Goal: Task Accomplishment & Management: Manage account settings

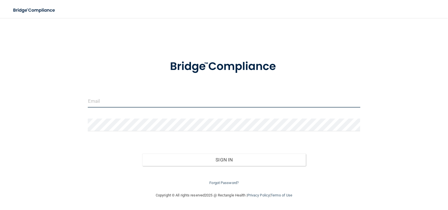
click at [108, 98] on input "email" at bounding box center [224, 101] width 272 height 13
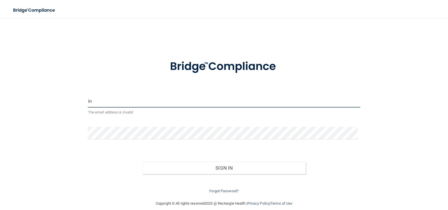
type input "i"
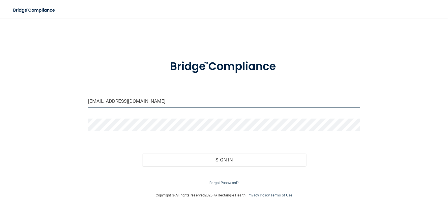
type input "[EMAIL_ADDRESS][DOMAIN_NAME]"
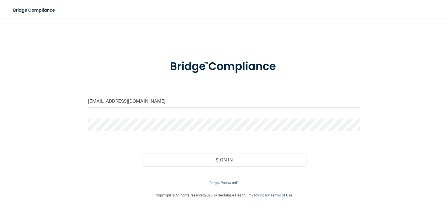
click at [142, 153] on button "Sign In" at bounding box center [223, 159] width 163 height 12
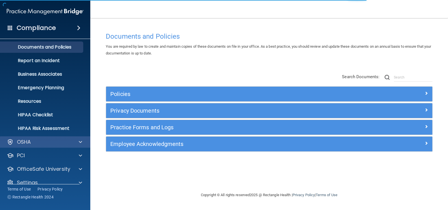
scroll to position [24, 0]
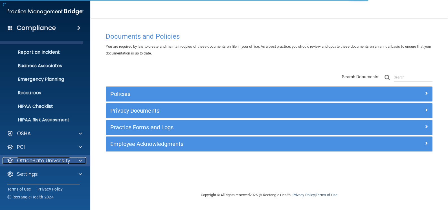
click at [70, 161] on div "OfficeSafe University" at bounding box center [38, 160] width 70 height 7
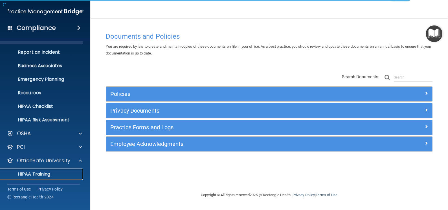
click at [65, 170] on link "HIPAA Training" at bounding box center [38, 173] width 89 height 11
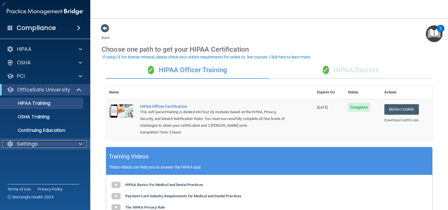
click at [60, 140] on div "Settings" at bounding box center [38, 143] width 70 height 7
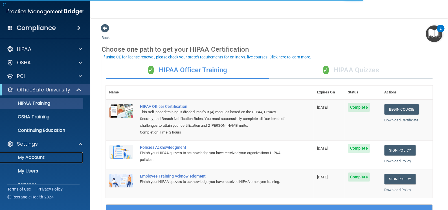
click at [56, 157] on p "My Account" at bounding box center [42, 157] width 77 height 6
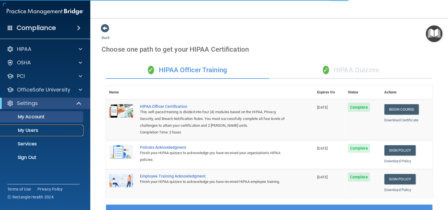
click at [52, 130] on p "My Users" at bounding box center [42, 130] width 77 height 6
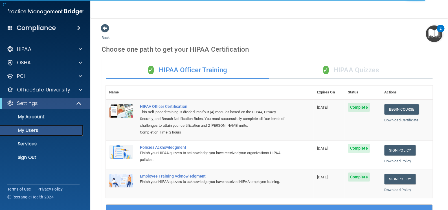
select select "20"
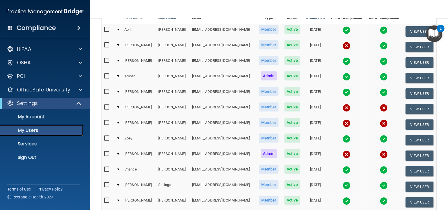
scroll to position [25, 0]
